Goal: Information Seeking & Learning: Find contact information

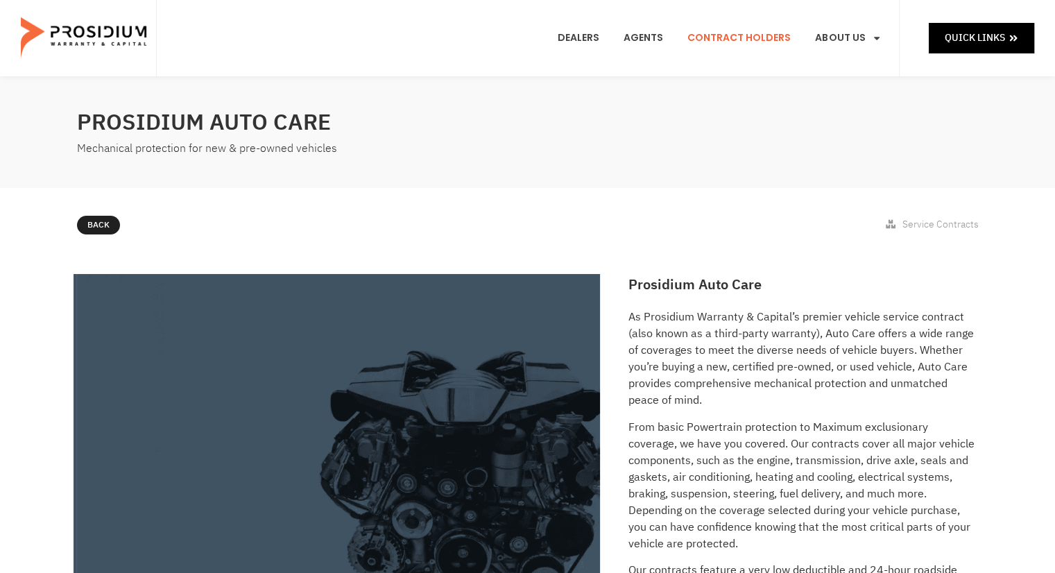
click at [746, 38] on link "Contract Holders" at bounding box center [739, 37] width 124 height 51
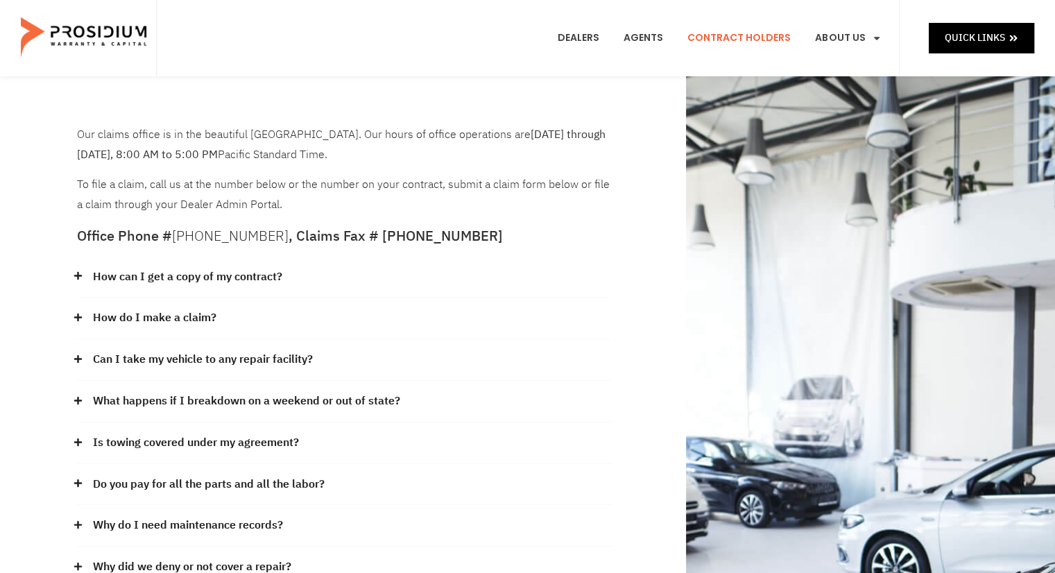
click at [74, 313] on icon at bounding box center [78, 317] width 9 height 9
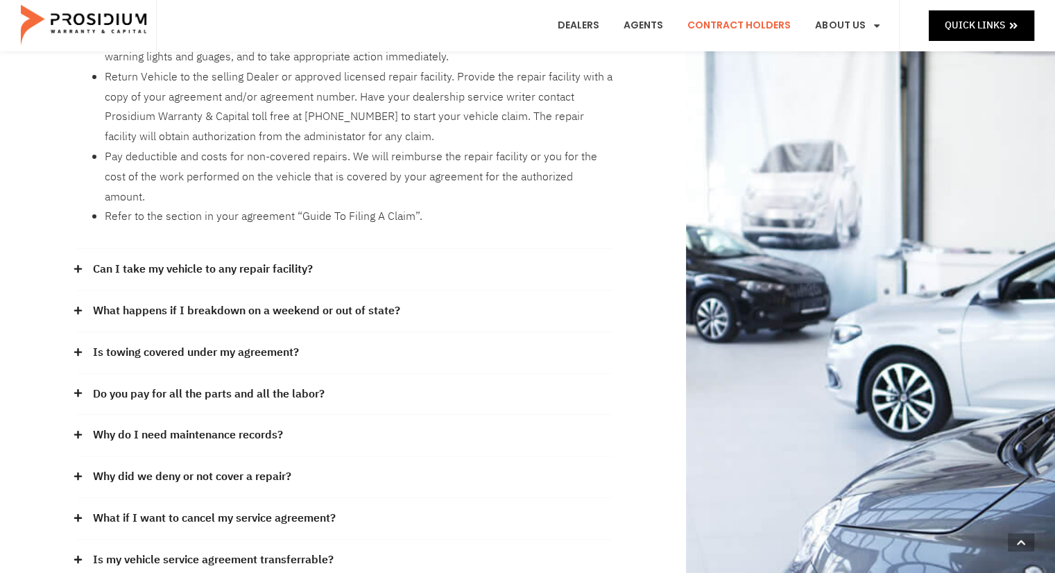
scroll to position [361, 0]
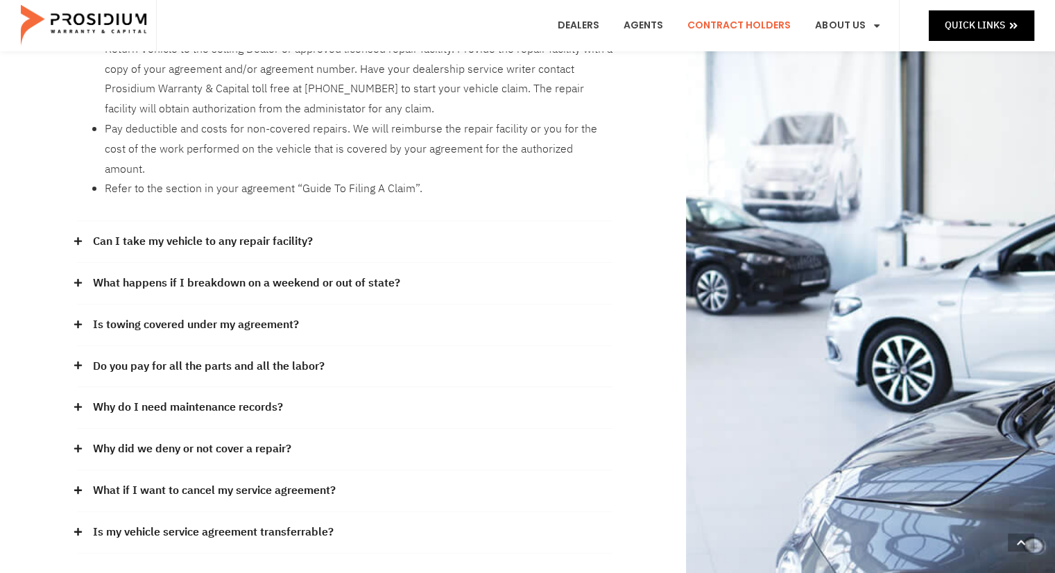
click at [80, 361] on span at bounding box center [81, 366] width 9 height 10
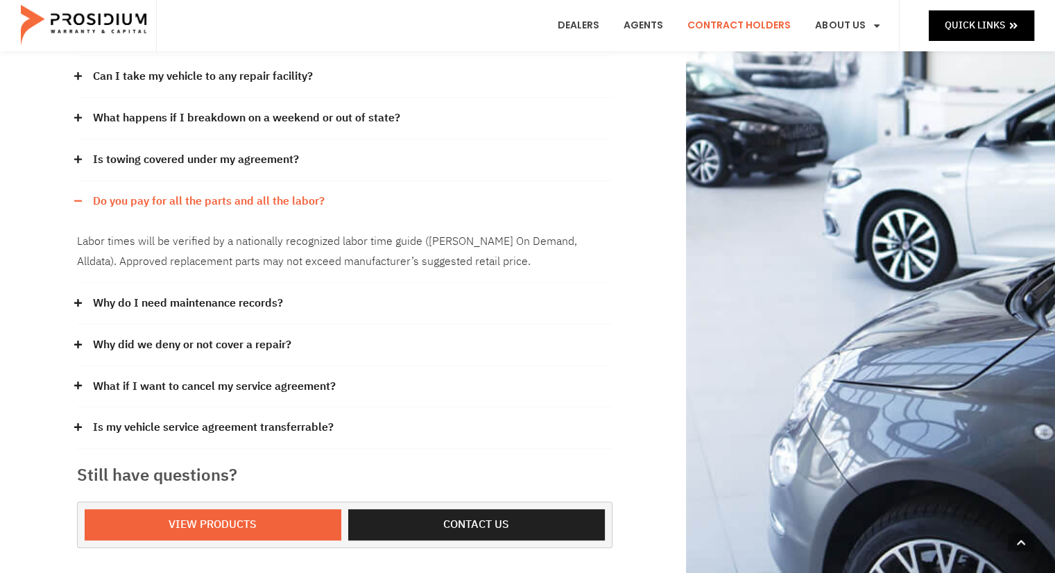
scroll to position [527, 0]
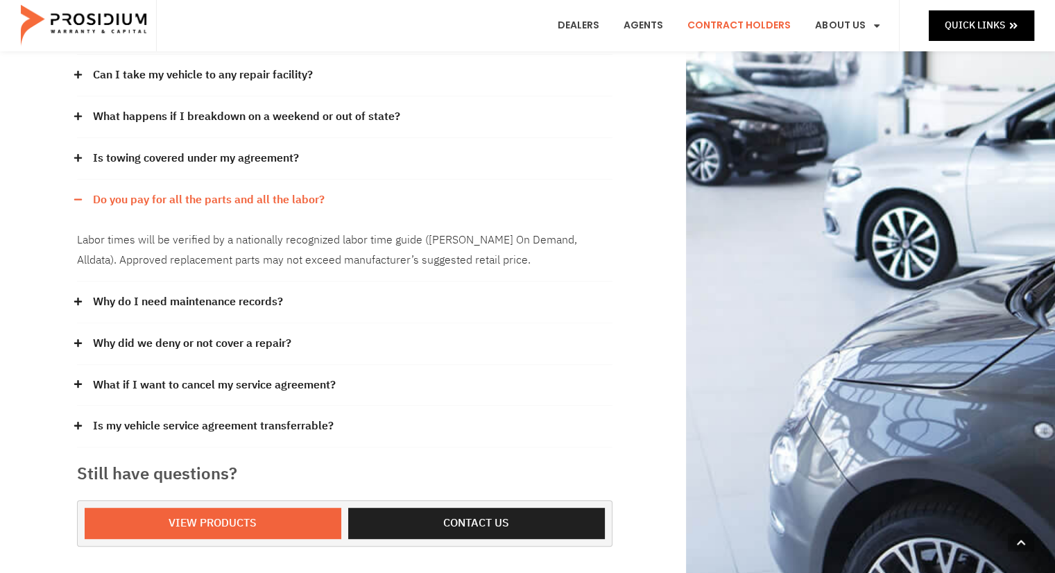
click at [80, 379] on icon at bounding box center [78, 383] width 9 height 9
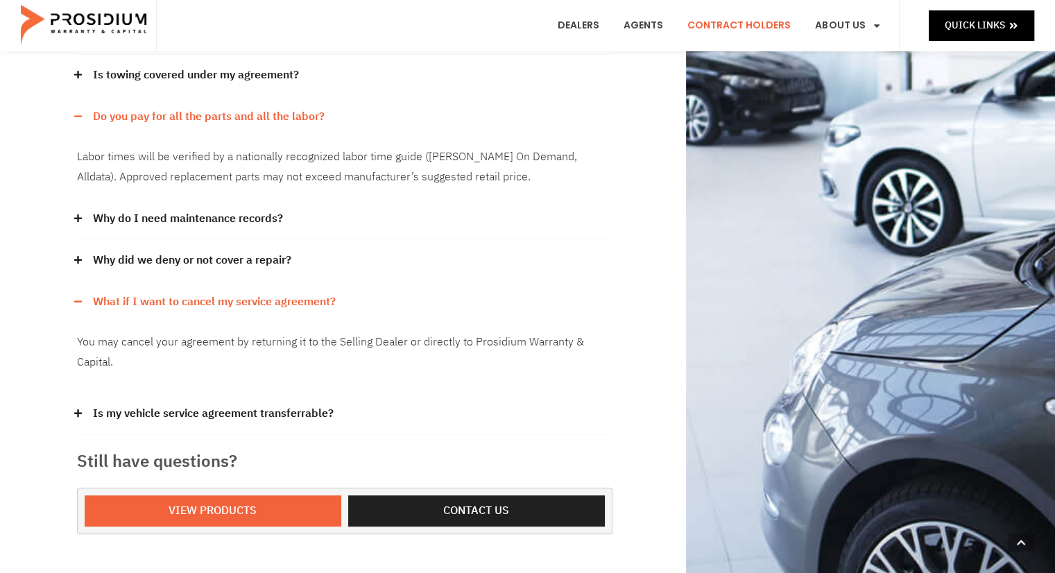
scroll to position [638, 0]
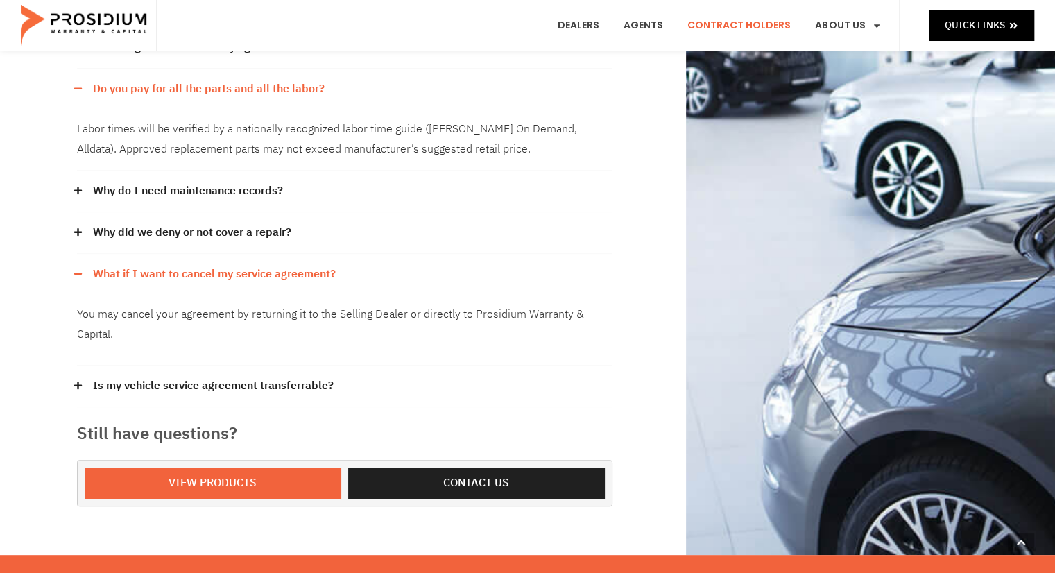
click at [80, 365] on div "Is my vehicle service agreement transferrable?" at bounding box center [344, 386] width 535 height 42
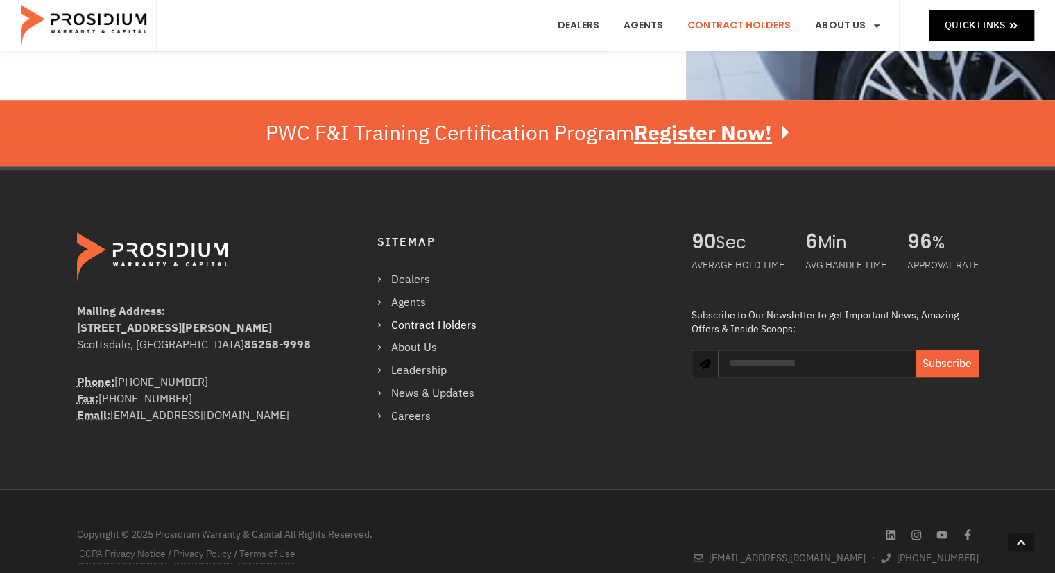
scroll to position [1180, 0]
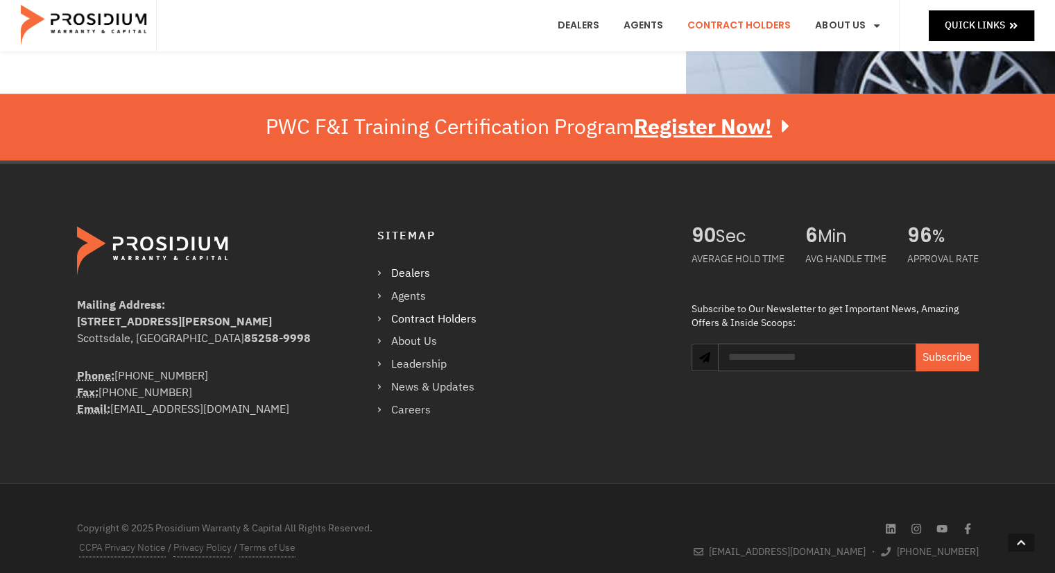
click at [381, 264] on link "Dealers" at bounding box center [433, 274] width 113 height 20
click at [402, 309] on link "Contract Holders" at bounding box center [433, 319] width 113 height 20
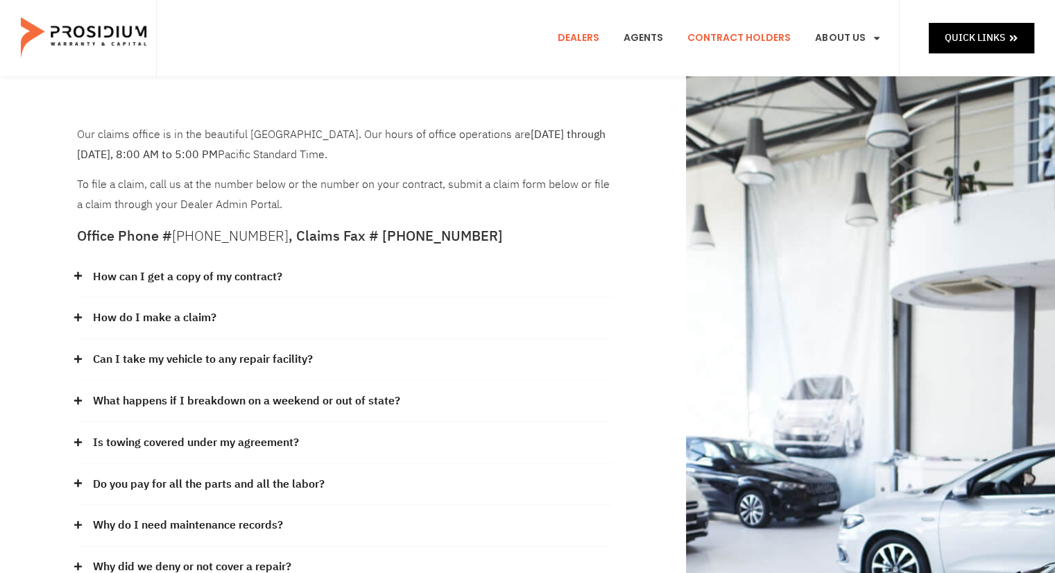
click at [584, 38] on link "Dealers" at bounding box center [578, 37] width 62 height 51
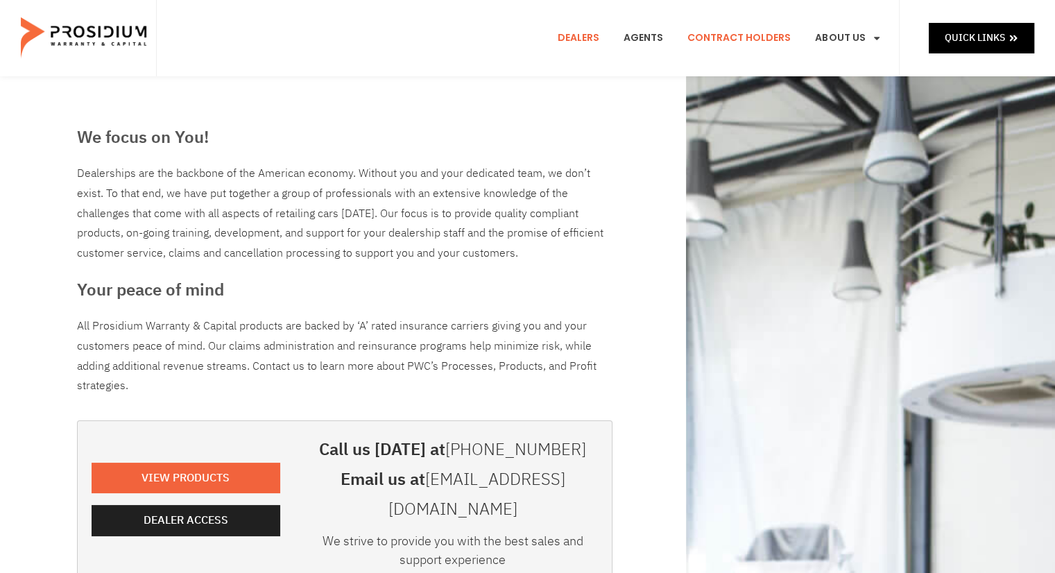
click at [761, 41] on link "Contract Holders" at bounding box center [739, 37] width 124 height 51
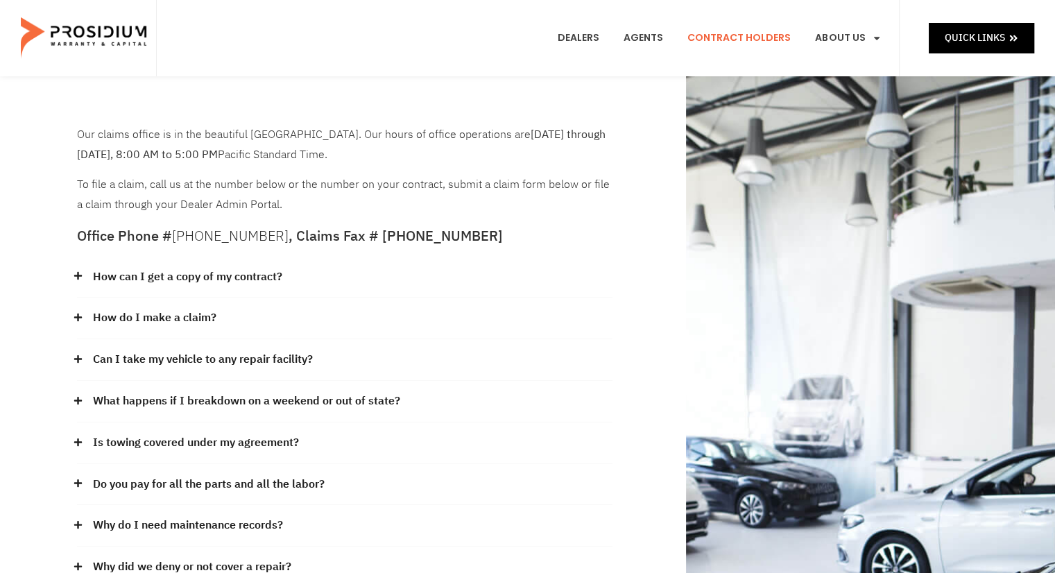
click at [75, 275] on icon at bounding box center [78, 275] width 9 height 9
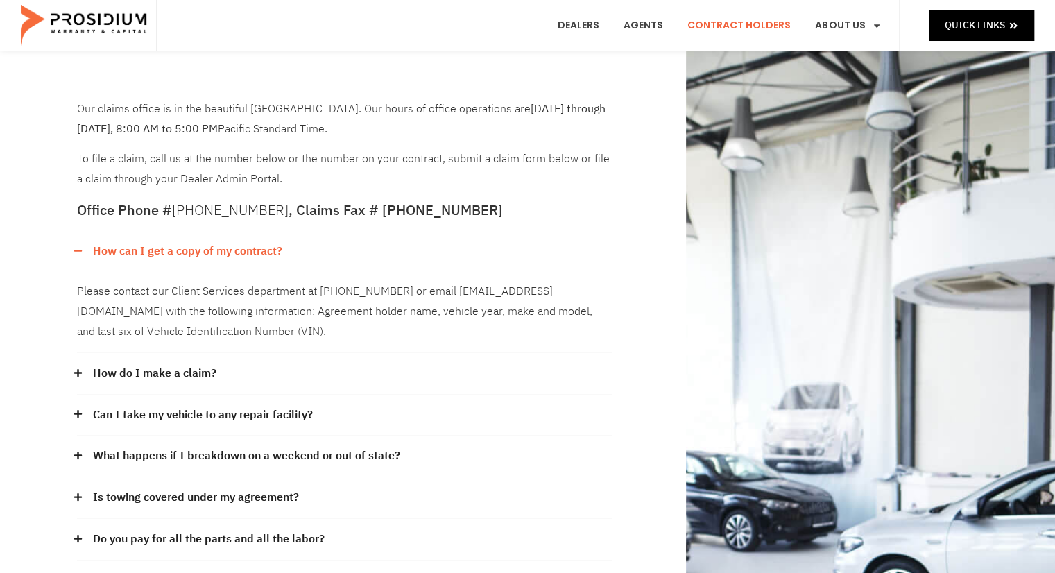
scroll to position [28, 0]
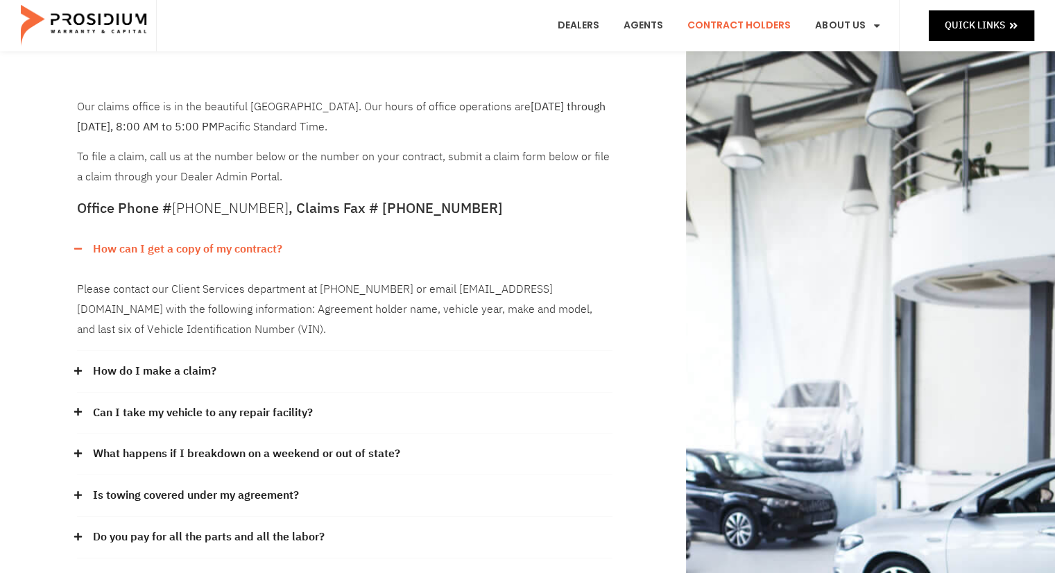
click at [80, 370] on icon at bounding box center [78, 370] width 8 height 8
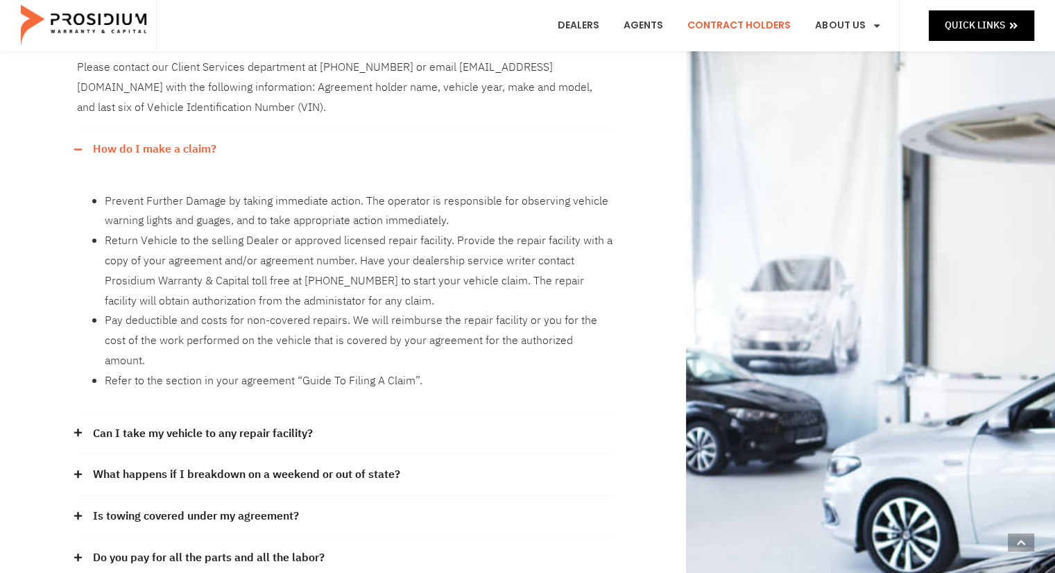
scroll to position [277, 0]
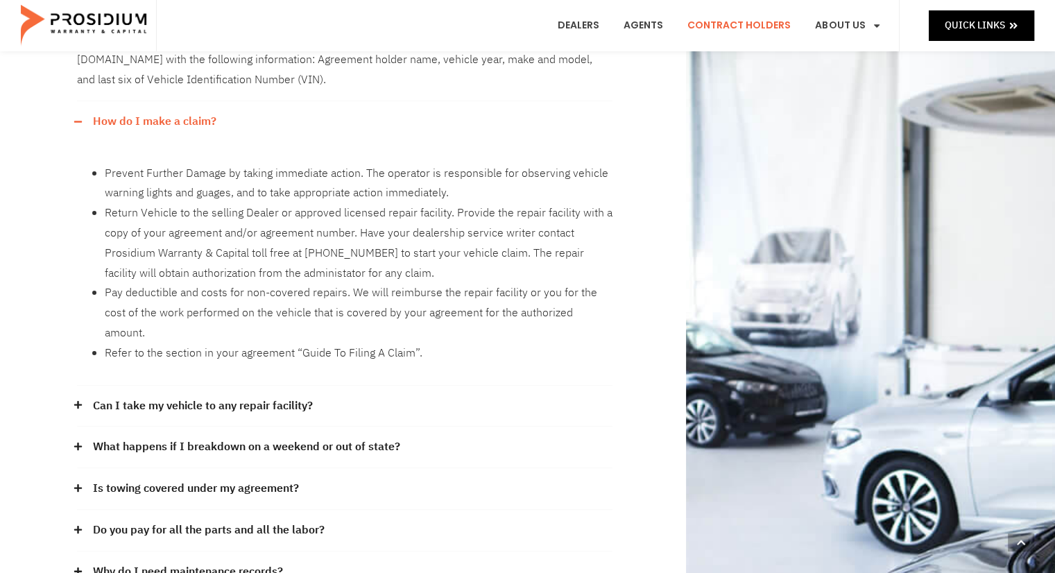
click at [81, 400] on icon at bounding box center [78, 404] width 9 height 9
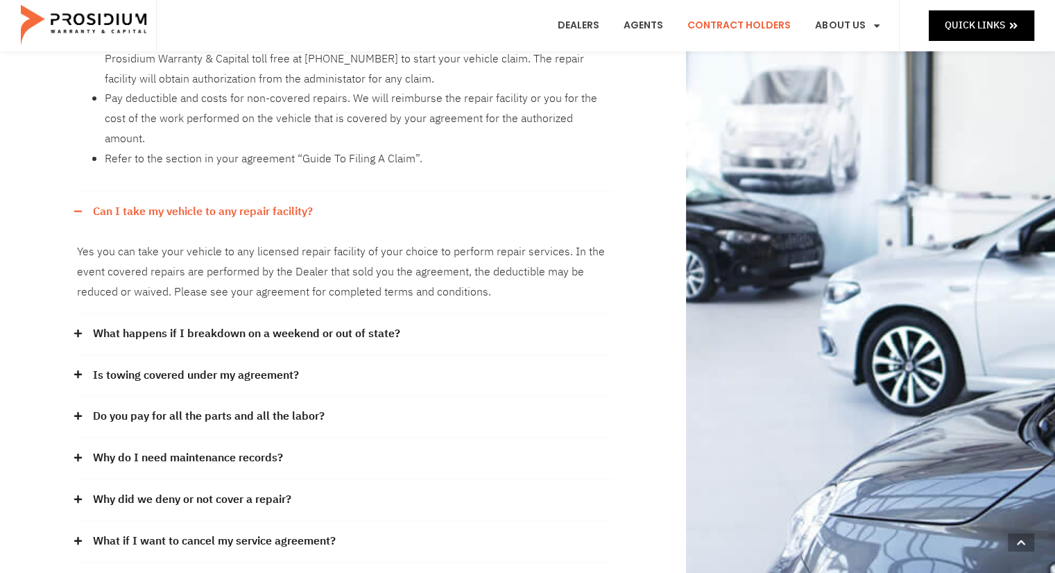
scroll to position [499, 0]
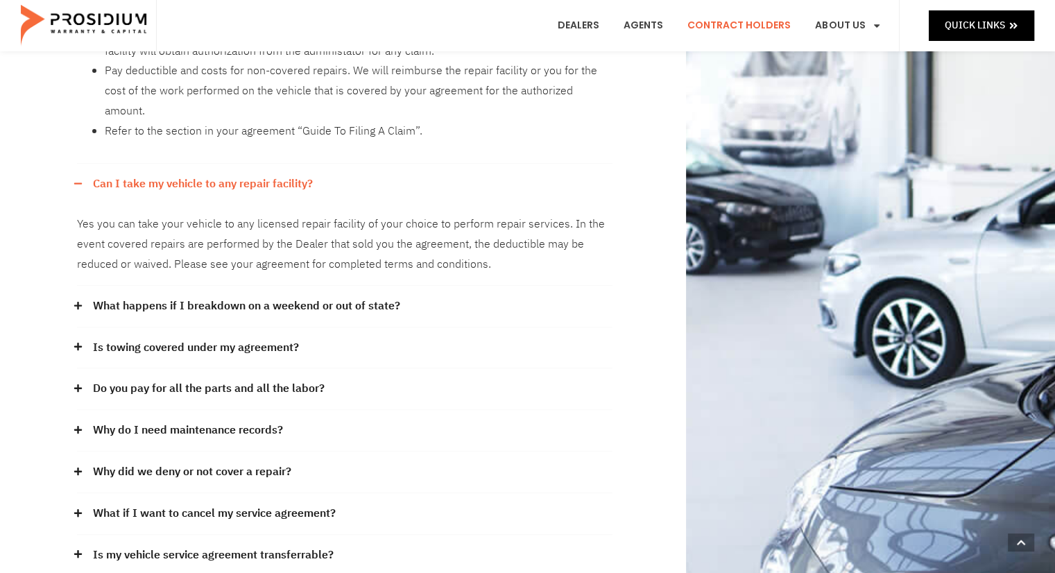
click at [87, 368] on div "Do you pay for all the parts and all the labor?" at bounding box center [344, 389] width 535 height 42
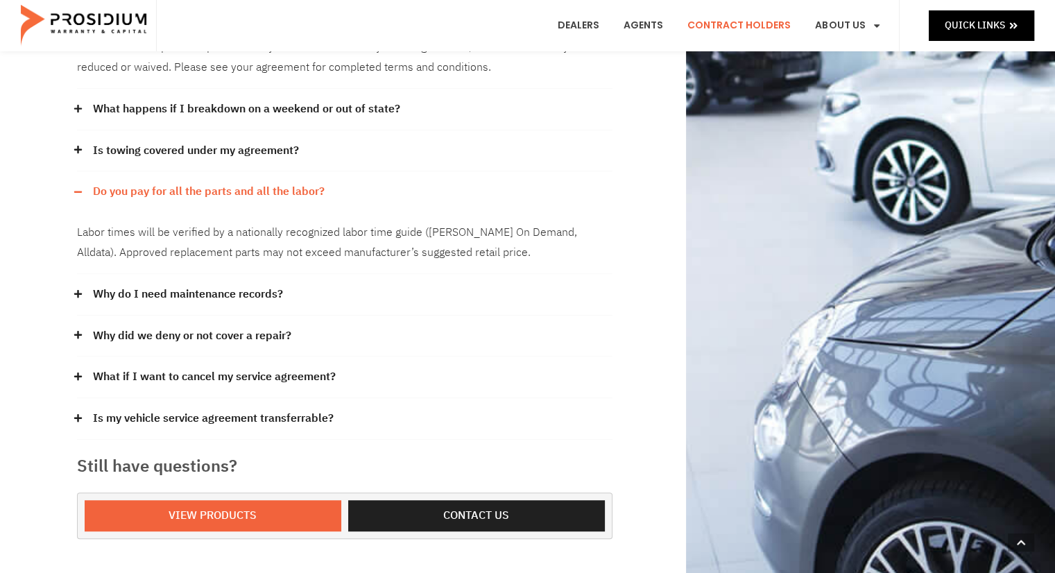
scroll to position [693, 0]
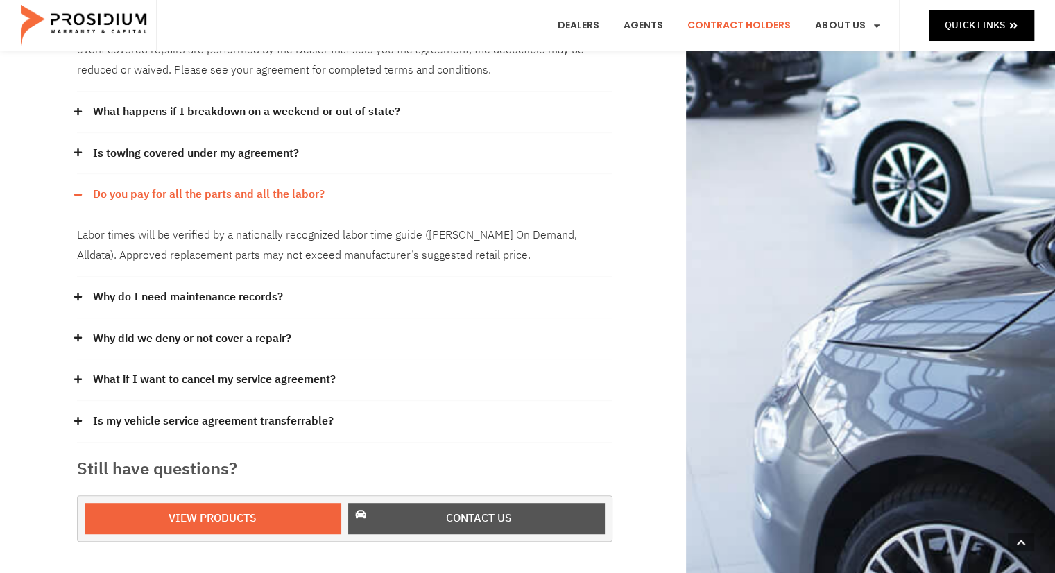
click at [390, 508] on span "Contact us" at bounding box center [479, 518] width 221 height 20
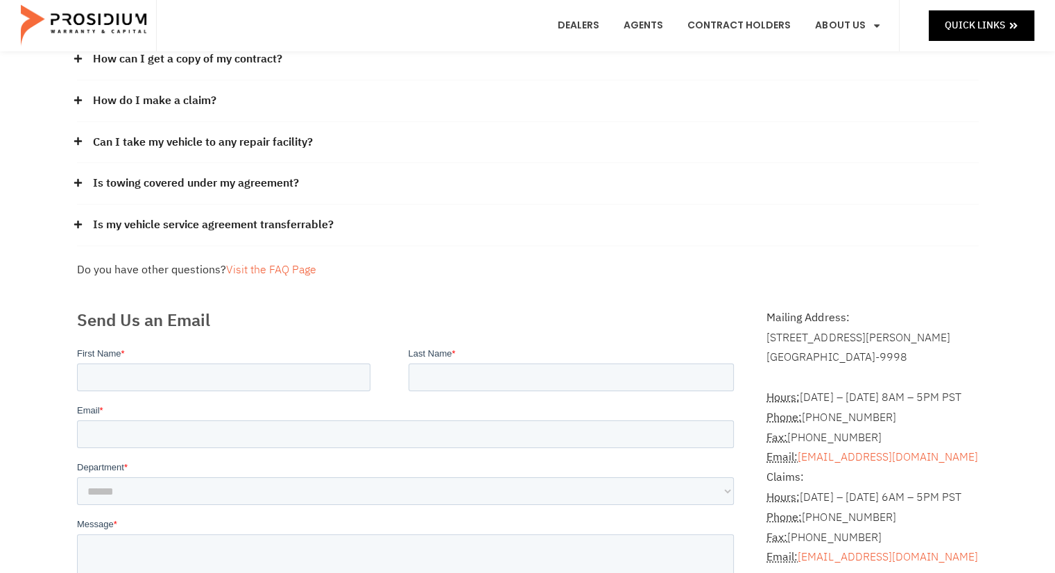
scroll to position [139, 0]
drag, startPoint x: 918, startPoint y: 558, endPoint x: 802, endPoint y: 553, distance: 116.6
click at [802, 553] on p "Claims: Hours: [DATE] – [DATE] 6AM – 5PM PST Phone: [PHONE_NUMBER] Fax: [PHONE_…" at bounding box center [872, 517] width 212 height 100
copy link "[EMAIL_ADDRESS][DOMAIN_NAME]"
